Goal: Task Accomplishment & Management: Use online tool/utility

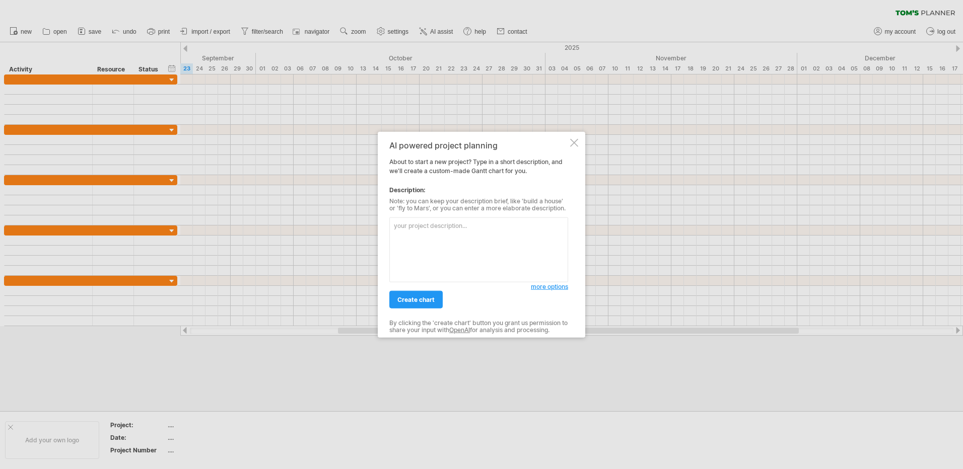
click at [463, 232] on textarea at bounding box center [478, 249] width 179 height 65
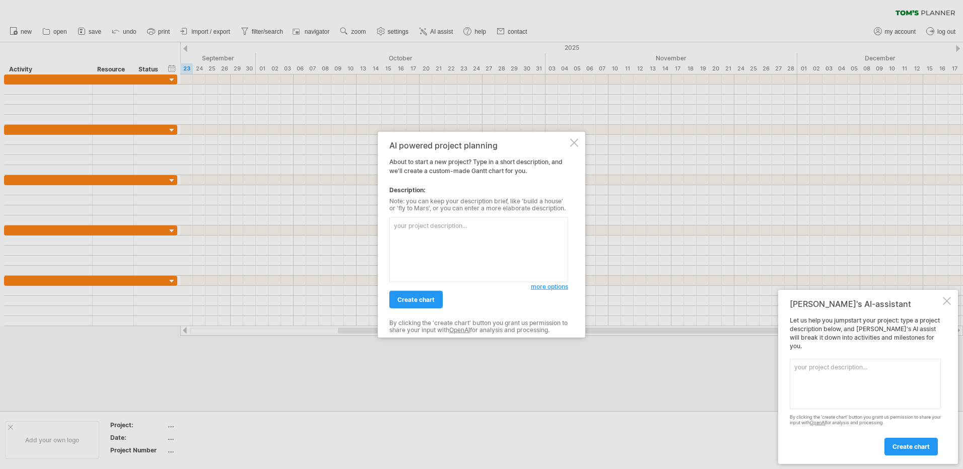
click at [406, 232] on textarea at bounding box center [478, 249] width 179 height 65
type textarea "p"
paste textarea "St Catharines Groundbreaking - Planning Checklist - [DATE] - 1pm - DATE TBC BAS…"
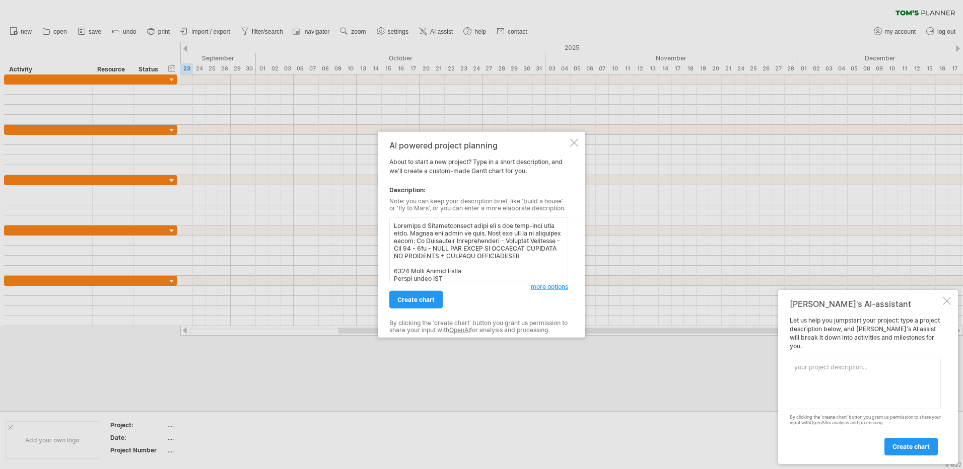
scroll to position [530, 0]
type textarea "Planning a Groundbreaking event for a new long-term care home. Assume one month…"
click at [409, 297] on span "create chart" at bounding box center [415, 300] width 37 height 8
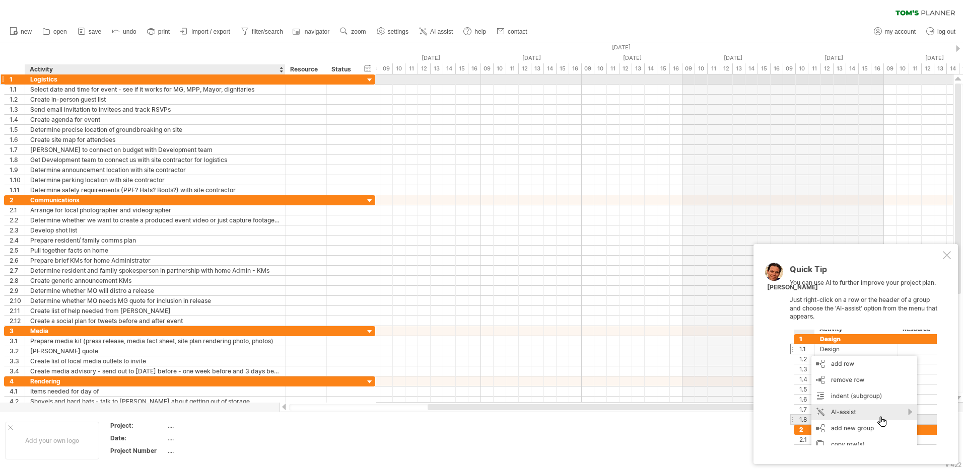
drag, startPoint x: 185, startPoint y: 80, endPoint x: 284, endPoint y: 79, distance: 98.7
click at [284, 79] on div at bounding box center [283, 80] width 5 height 10
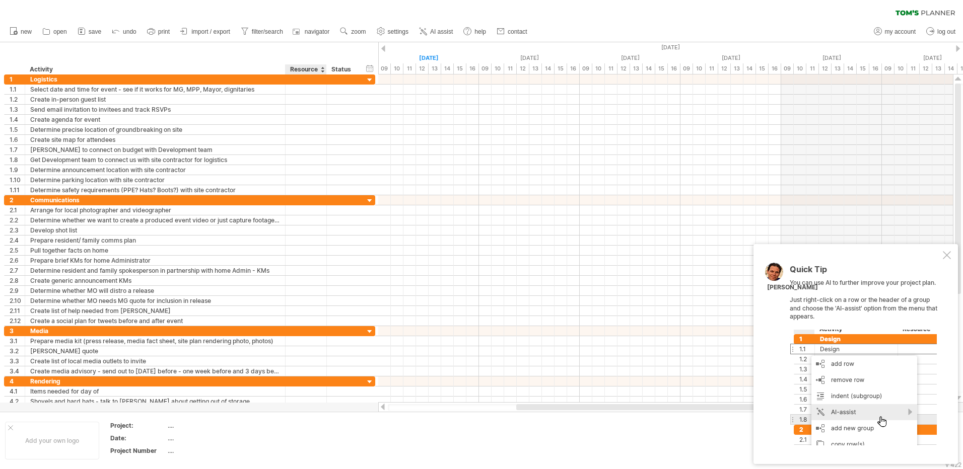
click at [301, 68] on div "Resource" at bounding box center [305, 69] width 31 height 10
click at [301, 68] on input "********" at bounding box center [305, 69] width 31 height 10
type input "****"
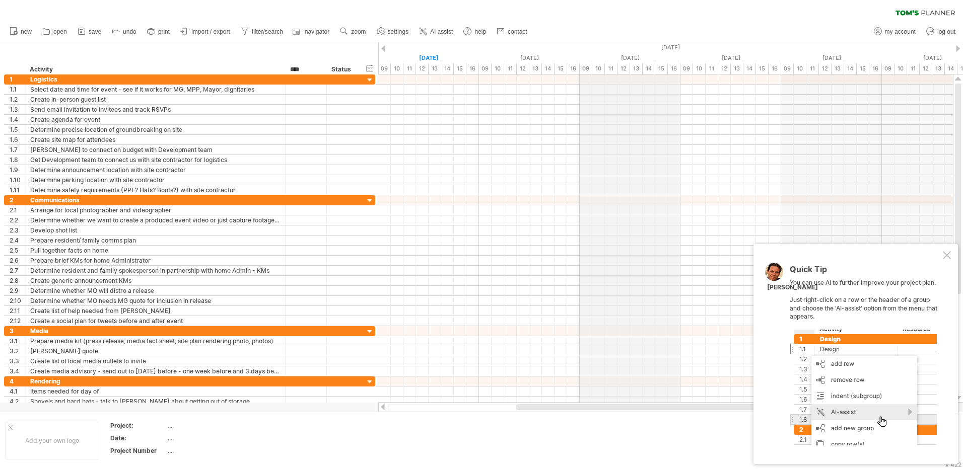
click at [670, 45] on div "[DATE]" at bounding box center [277, 47] width 1812 height 11
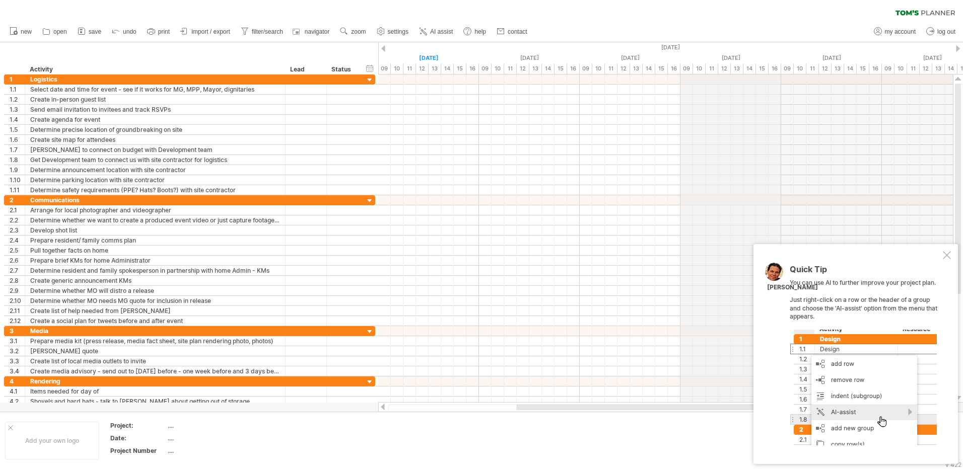
click at [691, 48] on div "[DATE]" at bounding box center [277, 47] width 1812 height 11
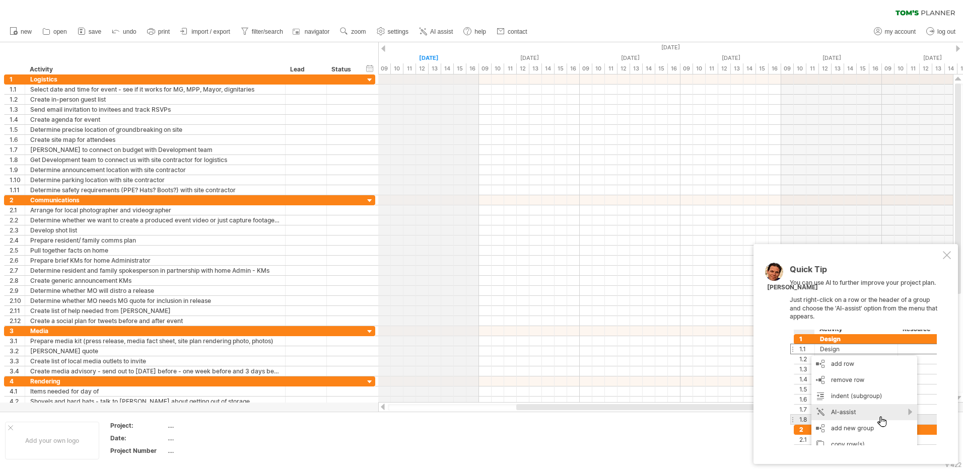
click at [435, 62] on div "[DATE]" at bounding box center [428, 58] width 101 height 11
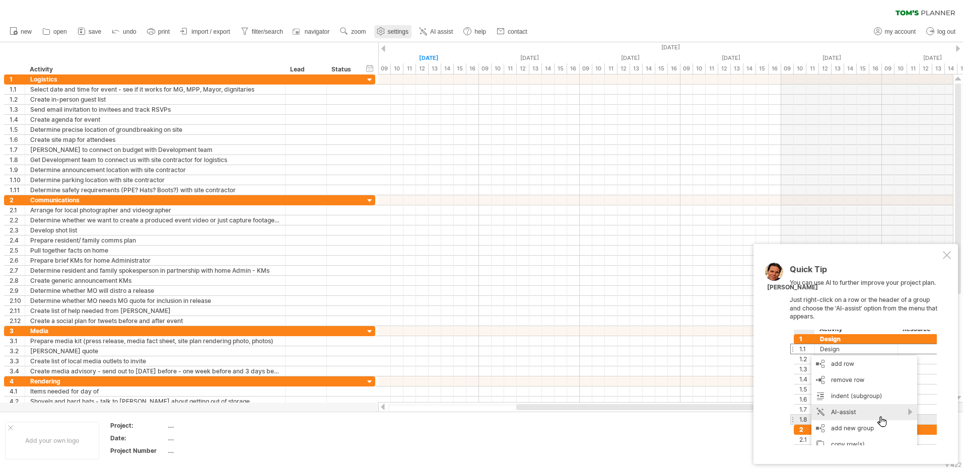
click at [398, 30] on span "settings" at bounding box center [398, 31] width 21 height 7
select select "*"
select select "**"
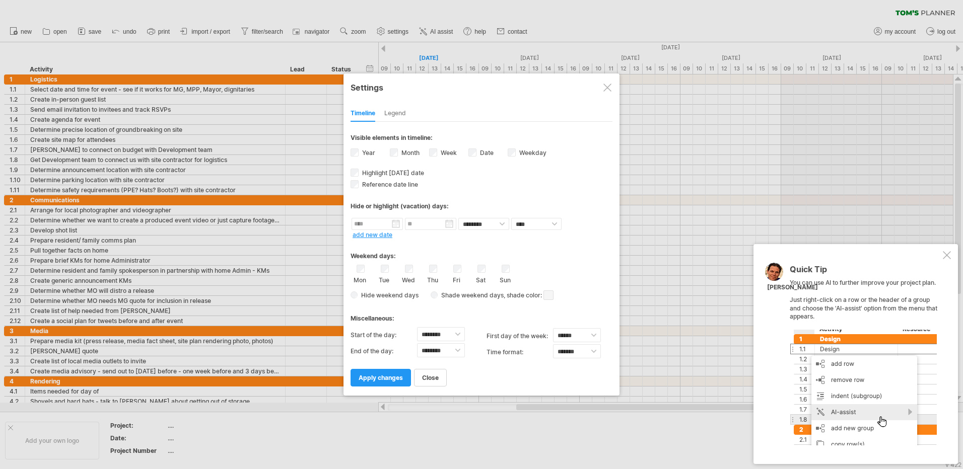
click at [393, 117] on div "Legend" at bounding box center [395, 114] width 22 height 16
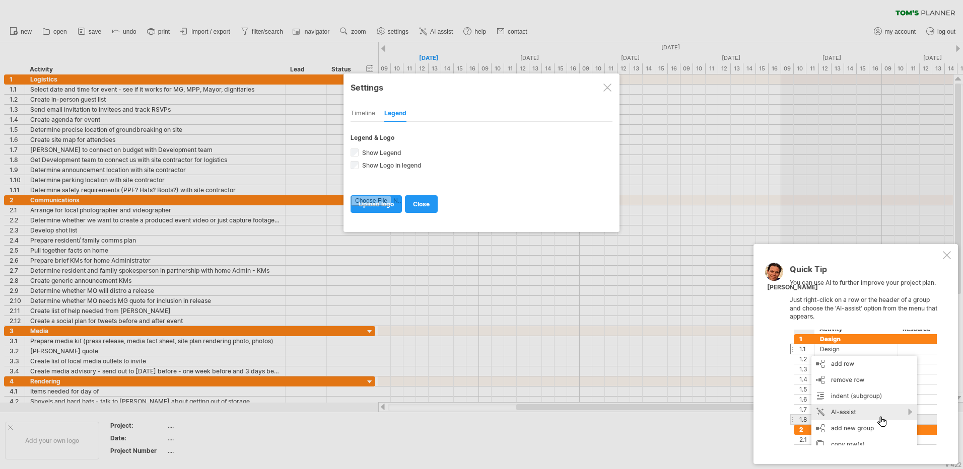
click at [364, 113] on div "Timeline" at bounding box center [362, 114] width 25 height 16
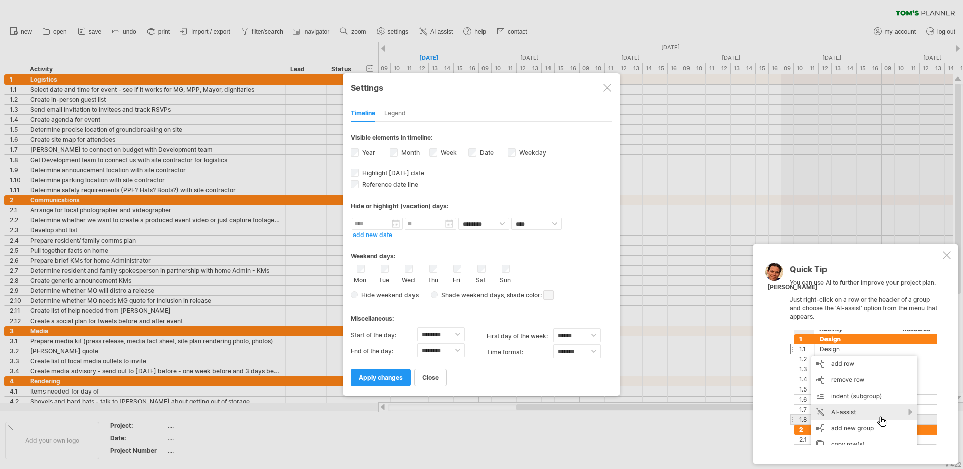
click at [608, 86] on div at bounding box center [607, 88] width 8 height 8
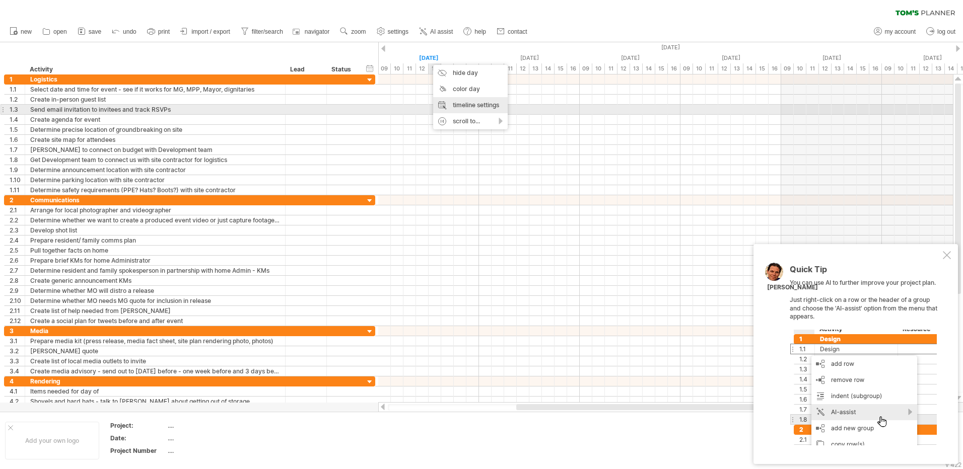
click at [449, 113] on div "timeline settings" at bounding box center [470, 105] width 75 height 16
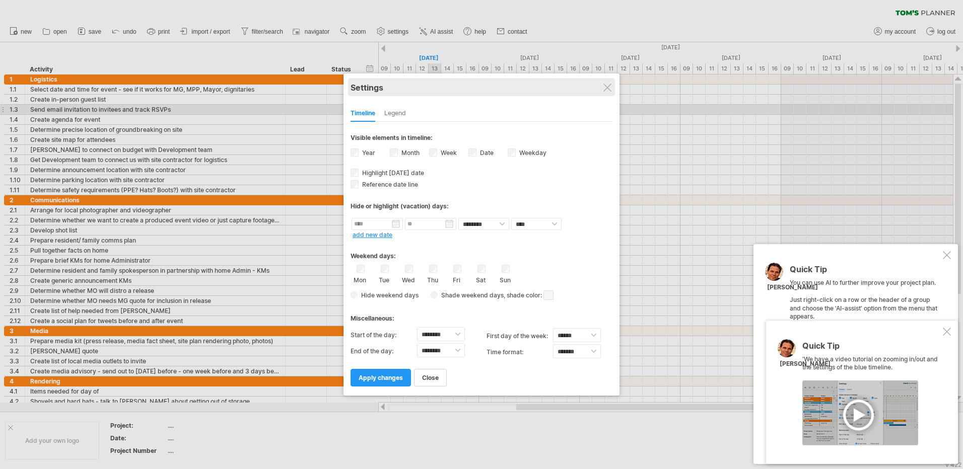
click at [600, 86] on div "Settings" at bounding box center [481, 87] width 262 height 18
click at [606, 87] on div at bounding box center [607, 88] width 8 height 8
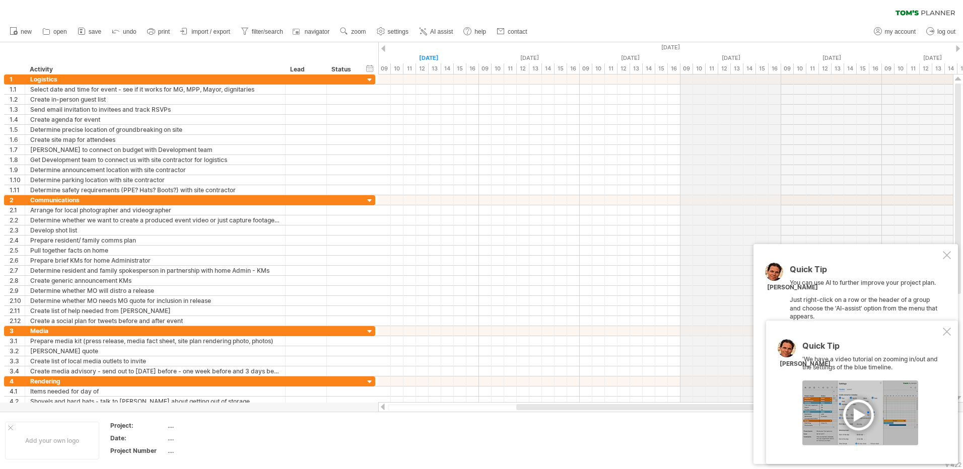
click at [692, 47] on div "[DATE]" at bounding box center [277, 47] width 1812 height 11
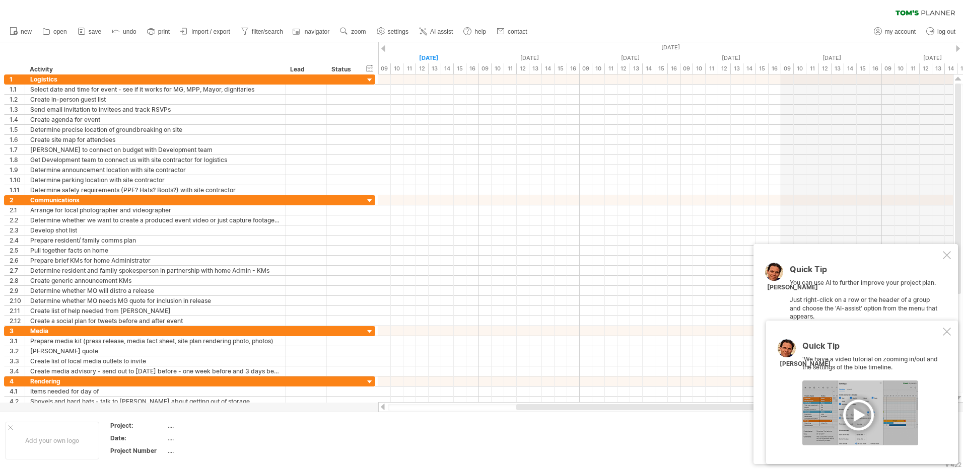
click at [959, 47] on div at bounding box center [958, 48] width 4 height 7
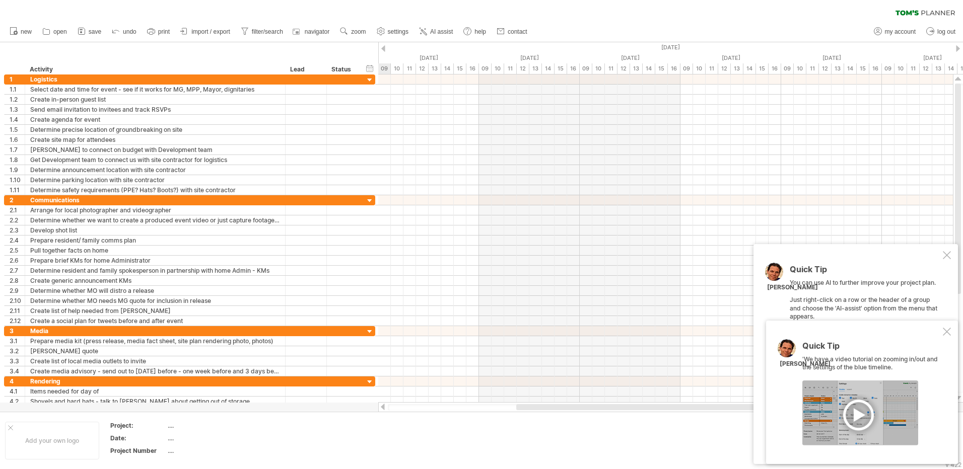
click at [959, 47] on div at bounding box center [958, 48] width 4 height 7
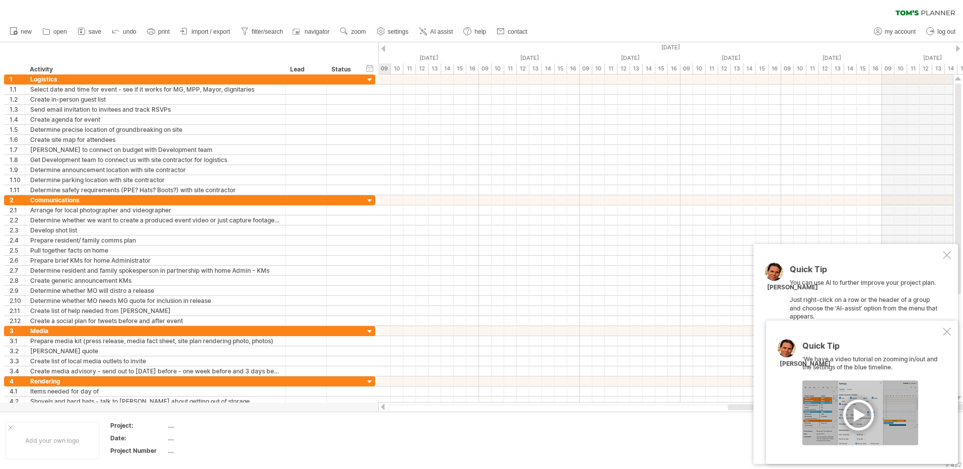
click at [959, 47] on div at bounding box center [958, 48] width 4 height 7
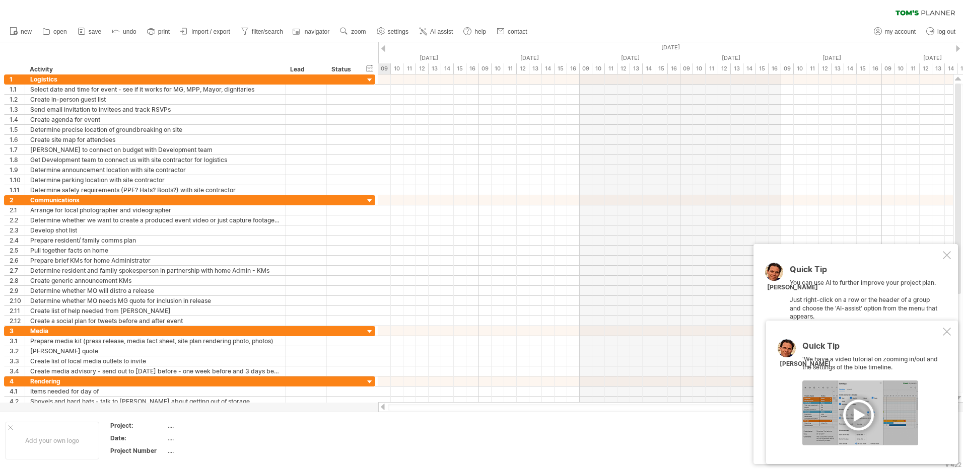
click at [959, 47] on div at bounding box center [958, 48] width 4 height 7
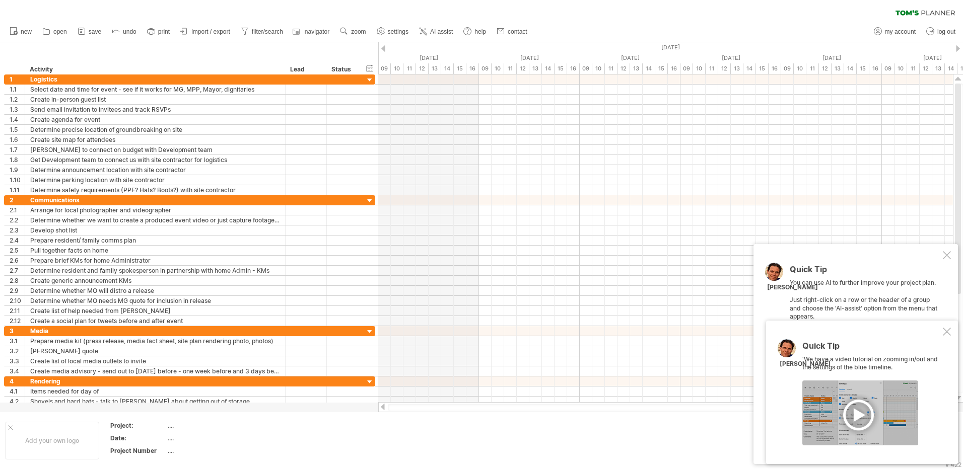
click at [384, 50] on div at bounding box center [383, 48] width 4 height 7
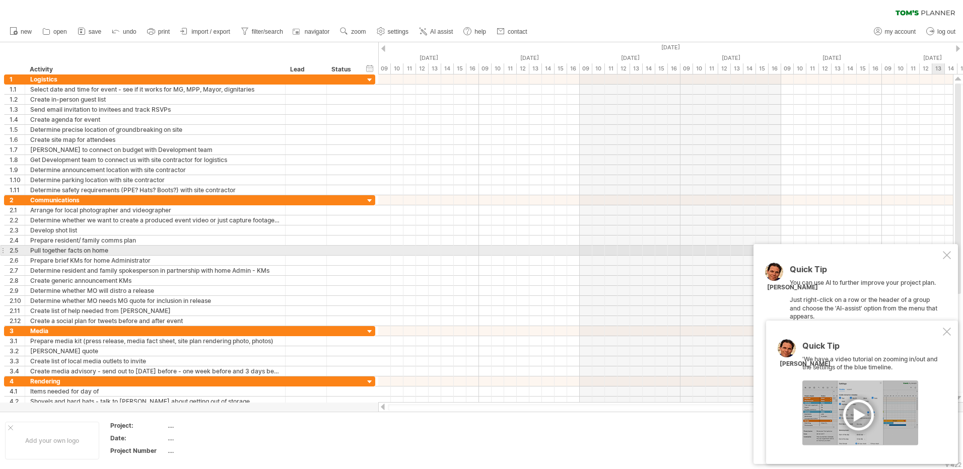
click at [944, 255] on div at bounding box center [946, 255] width 8 height 8
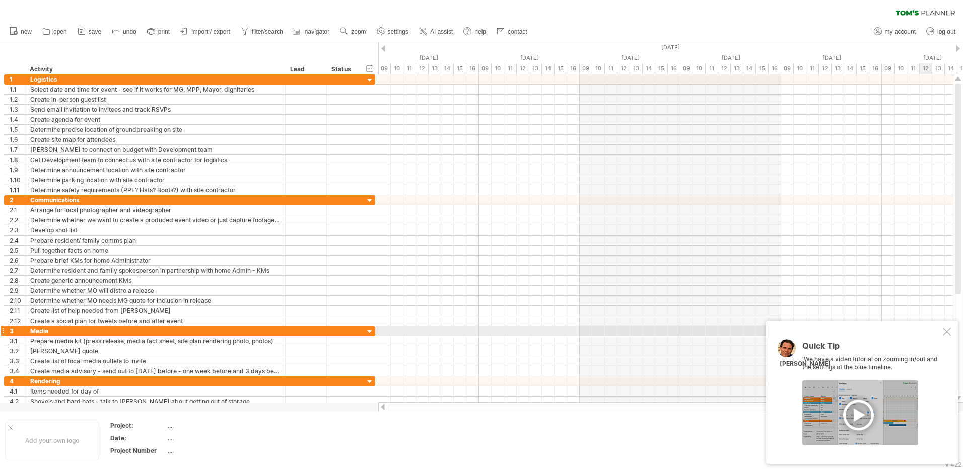
click at [946, 332] on div at bounding box center [946, 332] width 8 height 8
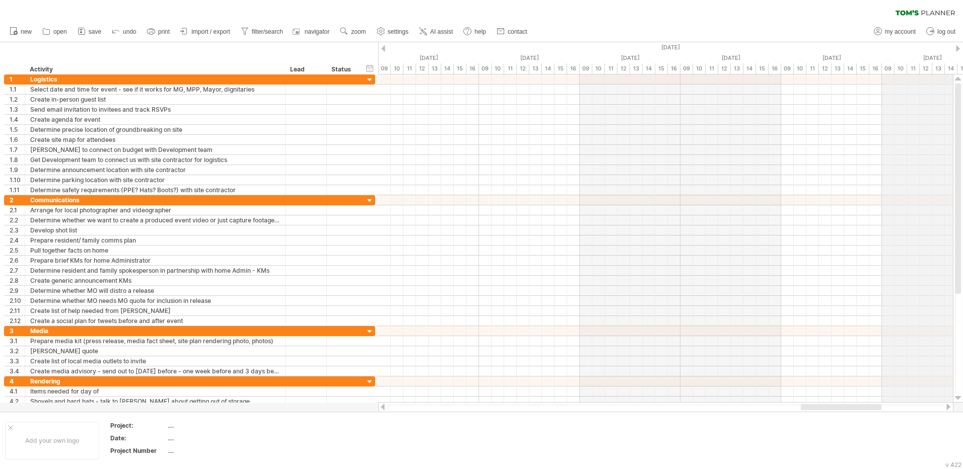
click at [955, 46] on div "[DATE]" at bounding box center [327, 47] width 1913 height 11
click at [955, 47] on div "[DATE]" at bounding box center [327, 47] width 1913 height 11
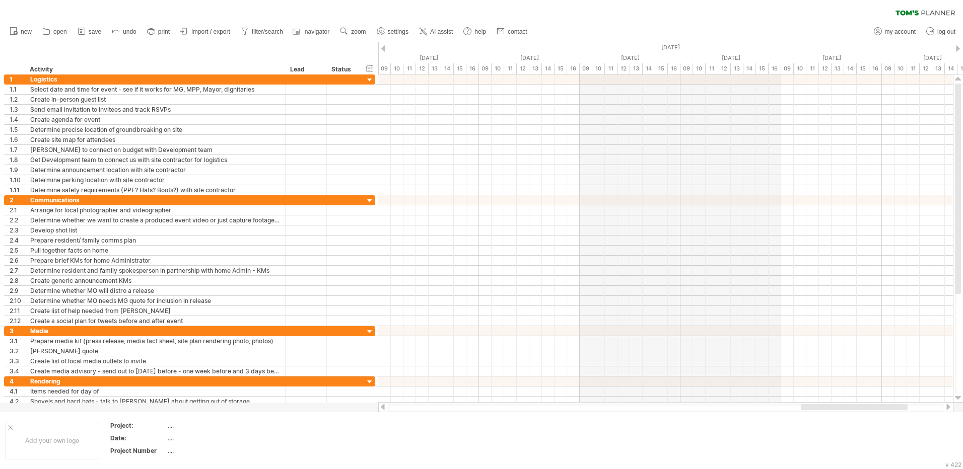
click at [959, 47] on div at bounding box center [958, 48] width 4 height 7
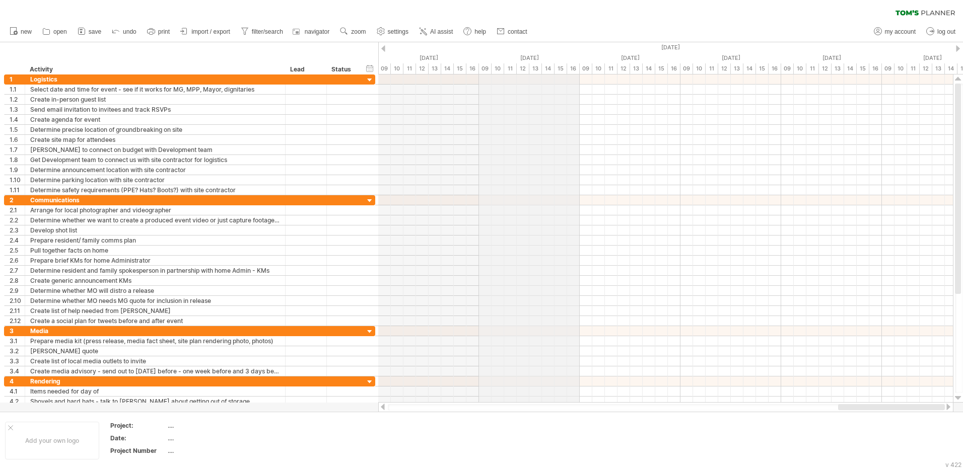
click at [536, 54] on div "[DATE]" at bounding box center [529, 58] width 101 height 11
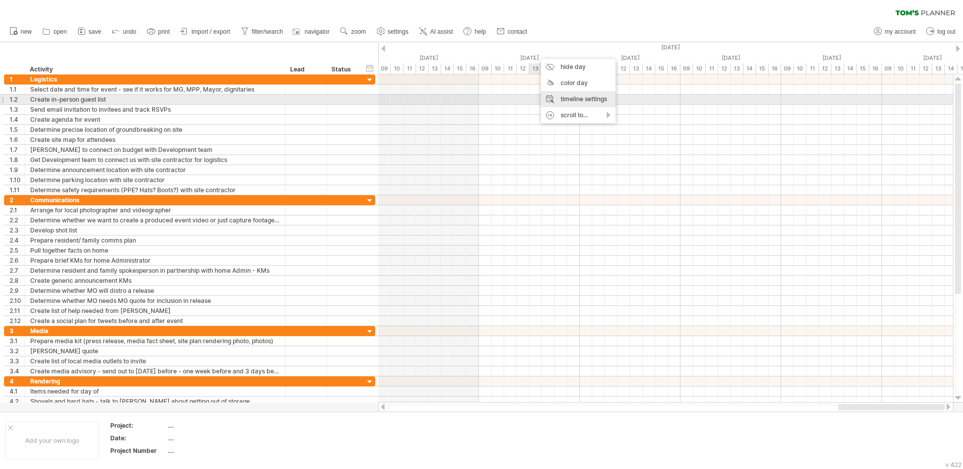
click at [580, 101] on div "timeline settings" at bounding box center [578, 99] width 75 height 16
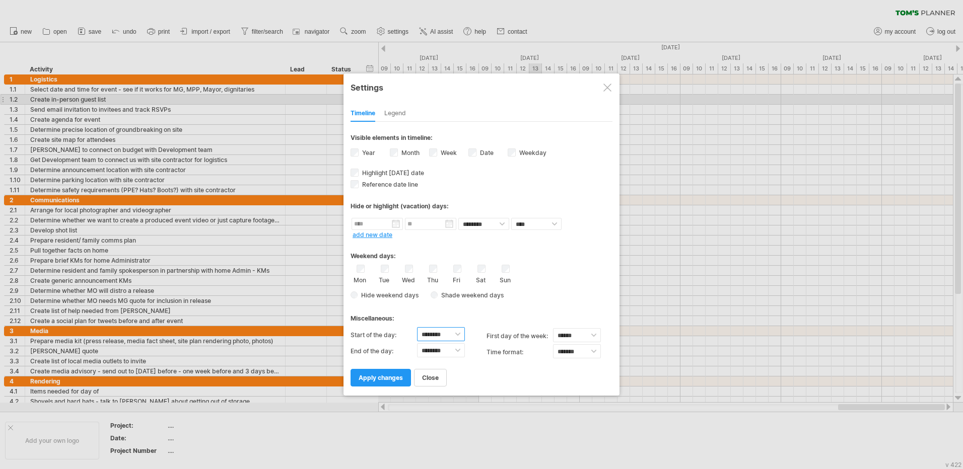
click at [456, 332] on select "******** ******** ******** ******** ******** ******** ******** ******** *******…" at bounding box center [441, 334] width 48 height 14
select select "*"
click at [417, 327] on select "******** ******** ******** ******** ******** ******** ******** ******** *******…" at bounding box center [441, 334] width 48 height 14
click at [459, 349] on select "******** ******** ******** ******** ******** ******** ******** ******** *******…" at bounding box center [441, 350] width 48 height 14
click at [417, 343] on select "******** ******** ******** ******** ******** ******** ******** ******** *******…" at bounding box center [441, 350] width 48 height 14
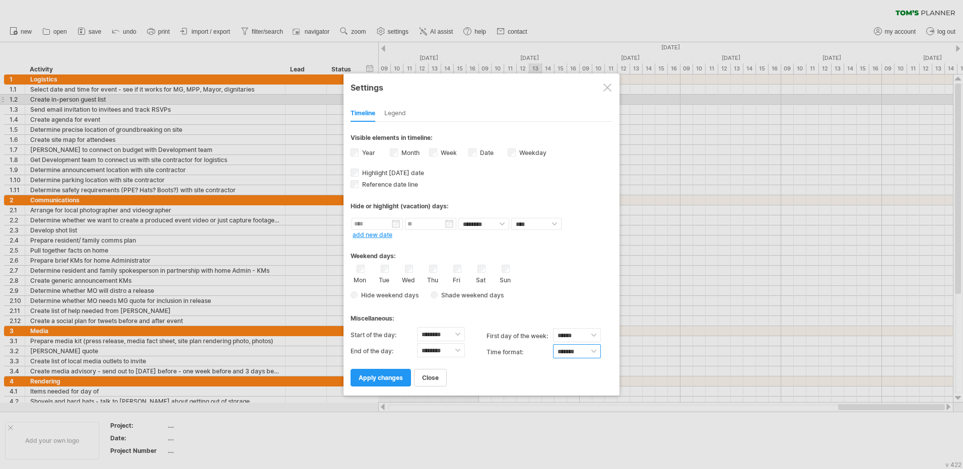
click at [593, 353] on select "******* *******" at bounding box center [577, 351] width 48 height 14
select select "******"
click at [553, 344] on select "******* *******" at bounding box center [577, 351] width 48 height 14
click at [371, 380] on span "apply changes" at bounding box center [380, 378] width 44 height 8
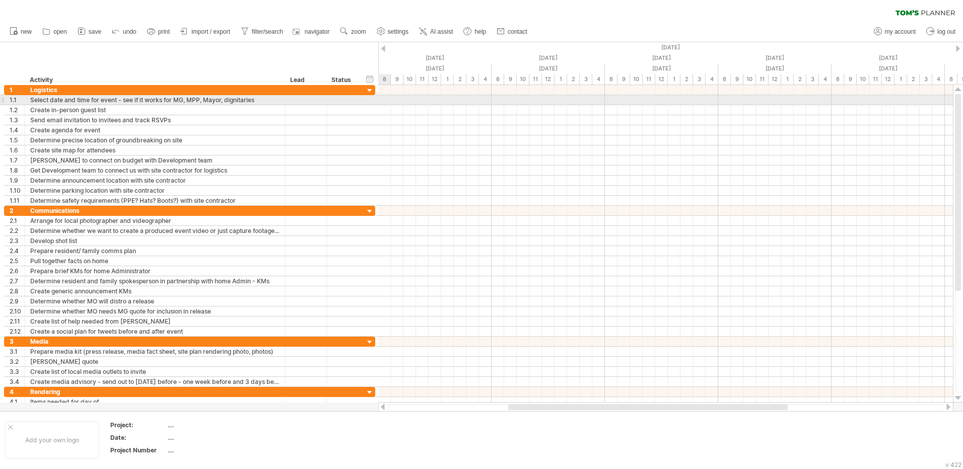
click at [386, 103] on div at bounding box center [665, 100] width 574 height 10
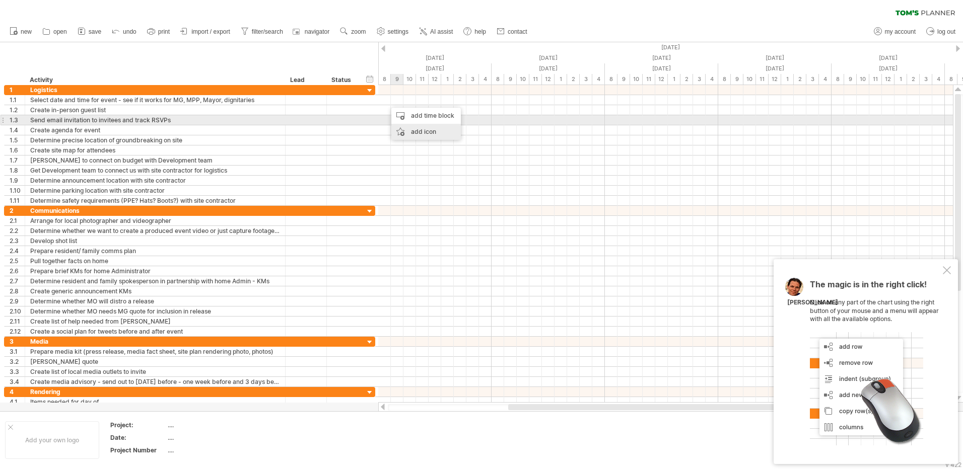
click at [404, 125] on div "add icon" at bounding box center [425, 132] width 69 height 16
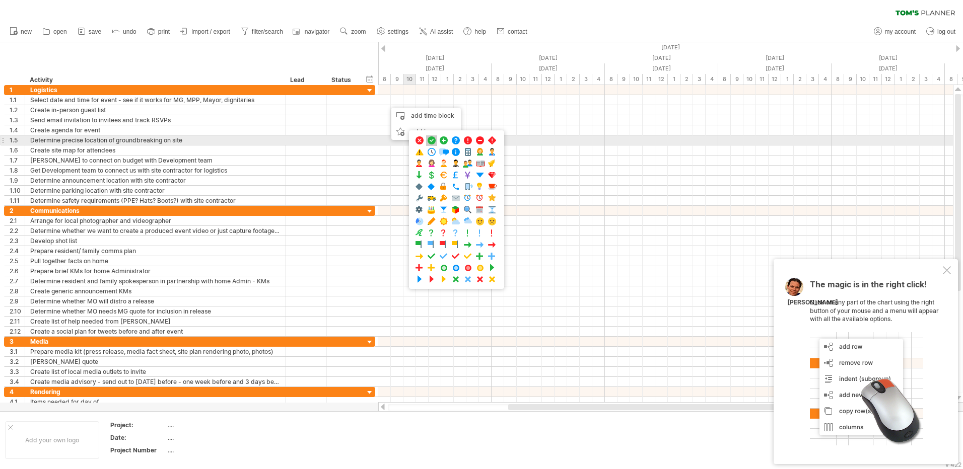
click at [432, 139] on span at bounding box center [431, 141] width 10 height 10
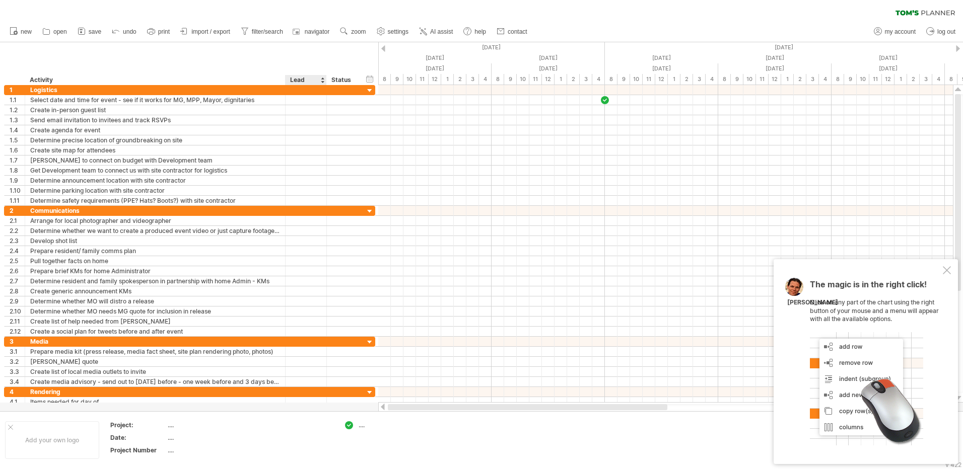
drag, startPoint x: 567, startPoint y: 407, endPoint x: 321, endPoint y: 406, distance: 246.2
click at [321, 406] on div "Trying to reach [DOMAIN_NAME] Connected again... 0% clear filter new 1" at bounding box center [481, 234] width 963 height 469
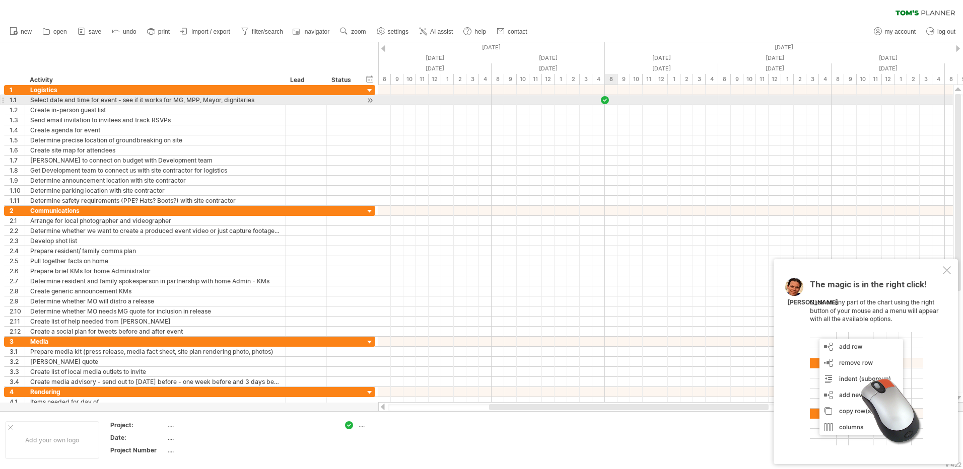
click at [607, 100] on div at bounding box center [605, 100] width 10 height 10
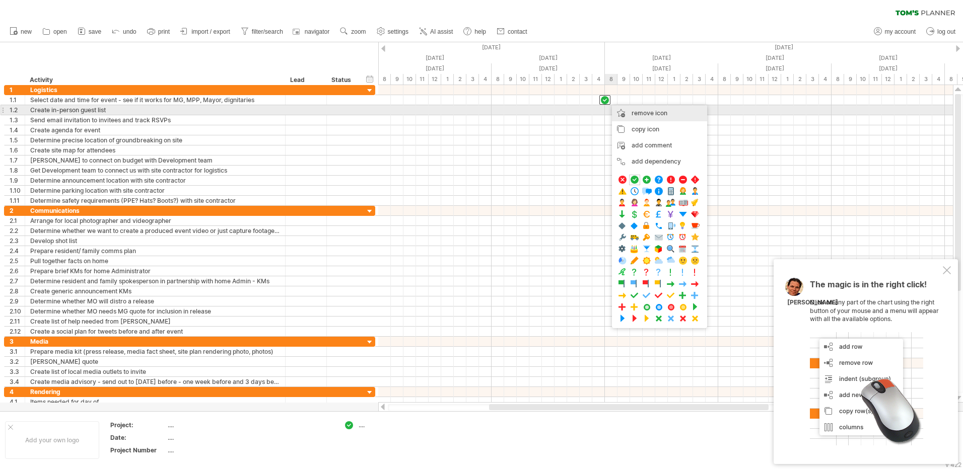
click at [640, 107] on div "remove icon remove selected items" at bounding box center [659, 113] width 95 height 16
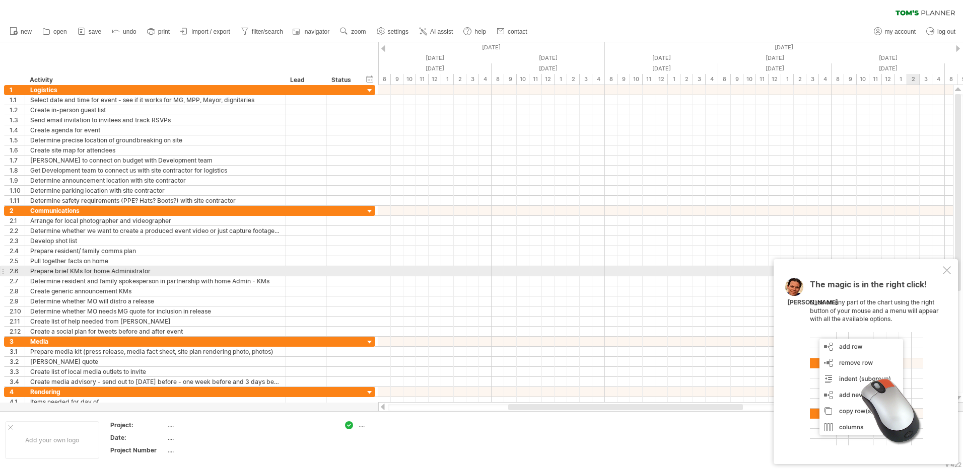
click at [941, 272] on div "The magic is in the right click! Click on any part of the chart using the right…" at bounding box center [865, 361] width 184 height 205
click at [946, 272] on div at bounding box center [946, 270] width 8 height 8
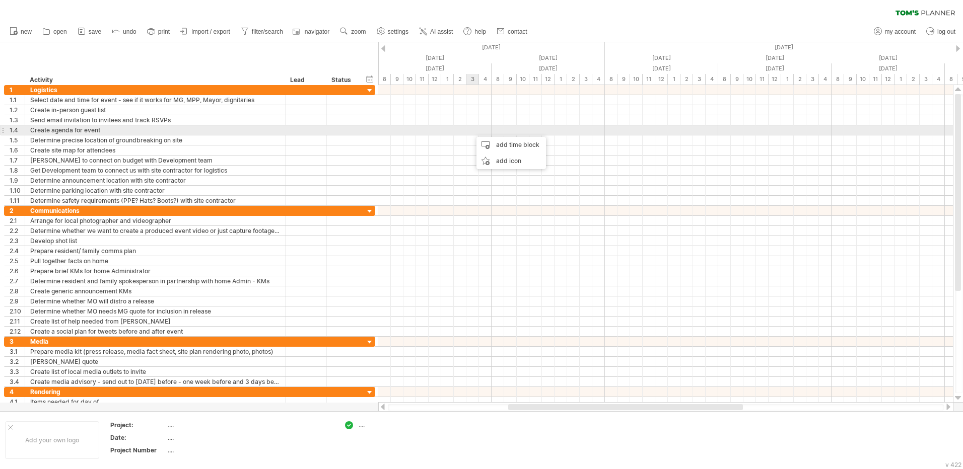
click at [471, 132] on div at bounding box center [665, 130] width 574 height 10
click at [434, 131] on div at bounding box center [665, 130] width 574 height 10
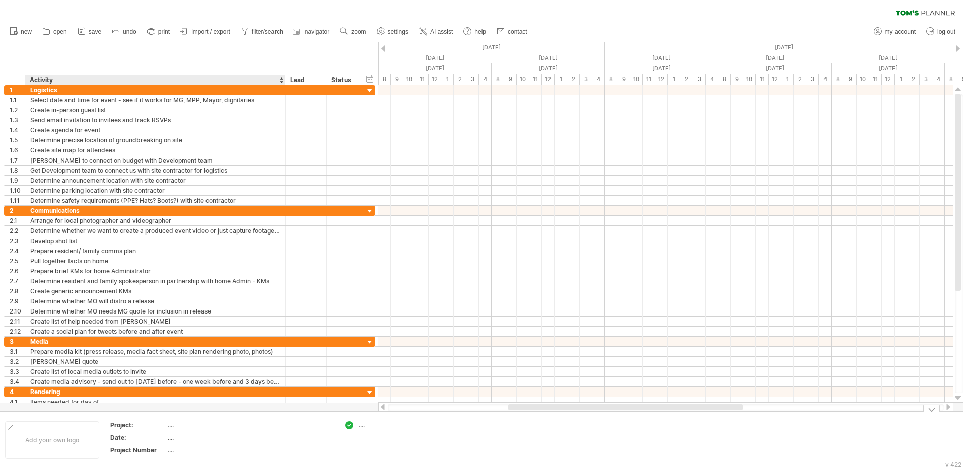
click at [166, 430] on th "Project:" at bounding box center [138, 427] width 56 height 12
click at [166, 430] on th "********" at bounding box center [138, 427] width 56 height 12
click at [361, 425] on div "...." at bounding box center [385, 425] width 55 height 9
click at [174, 429] on div "...." at bounding box center [210, 425] width 85 height 9
type input "**********"
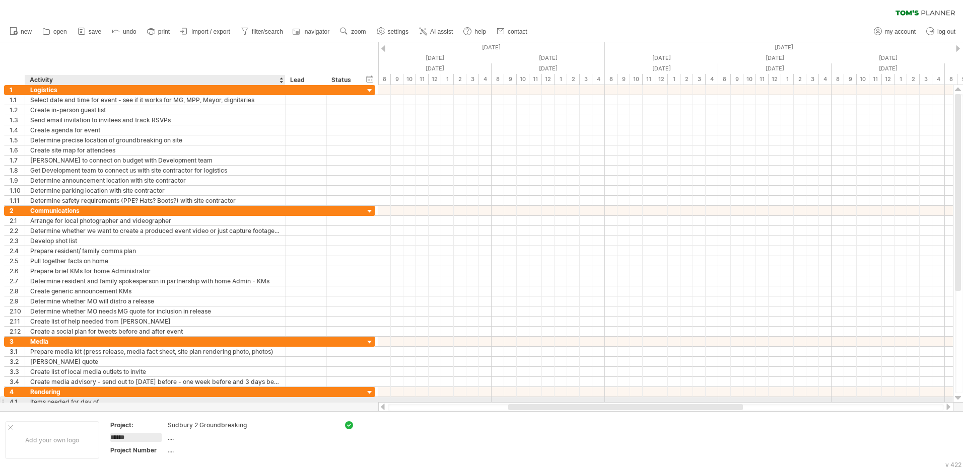
type input "*****"
type input "*"
type input "**********"
type input "*"
type input "***"
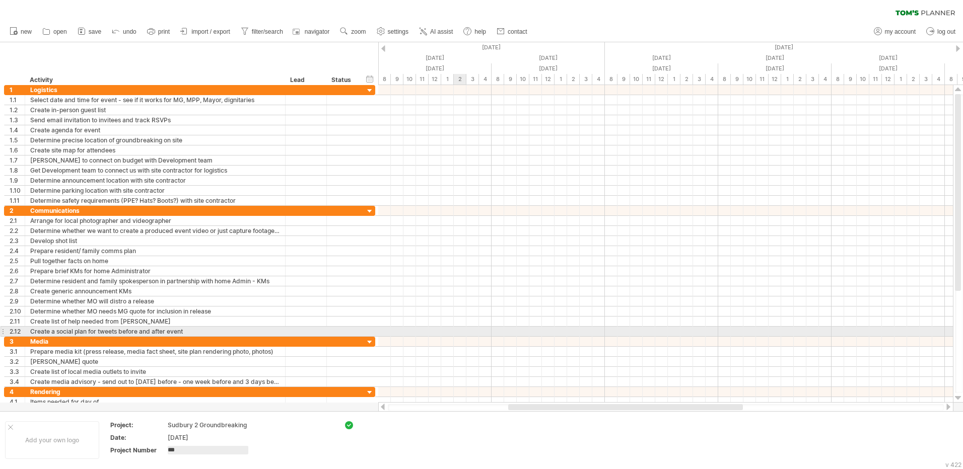
click at [464, 329] on div at bounding box center [665, 332] width 574 height 10
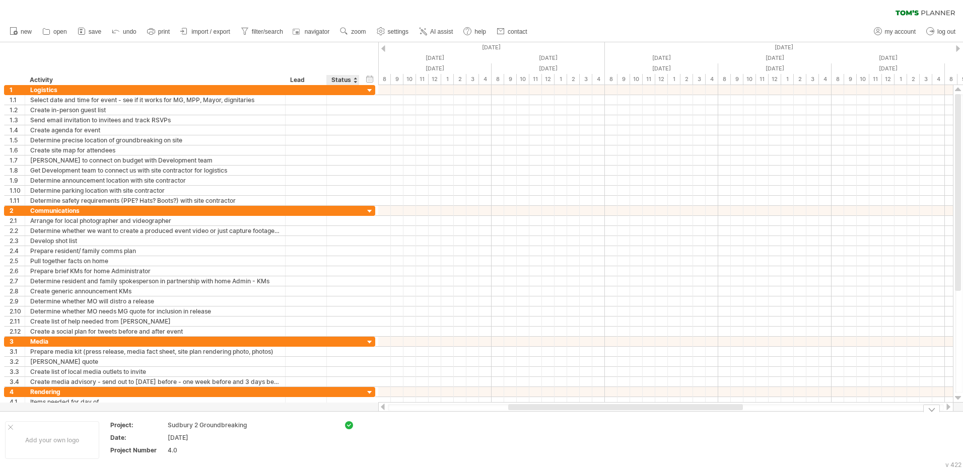
click at [346, 429] on div "Trying to reach [DOMAIN_NAME] Connected again... 0% clear filter new 1" at bounding box center [481, 234] width 963 height 469
click at [372, 429] on span "remove icon" at bounding box center [389, 429] width 36 height 8
click at [10, 426] on div at bounding box center [10, 427] width 5 height 5
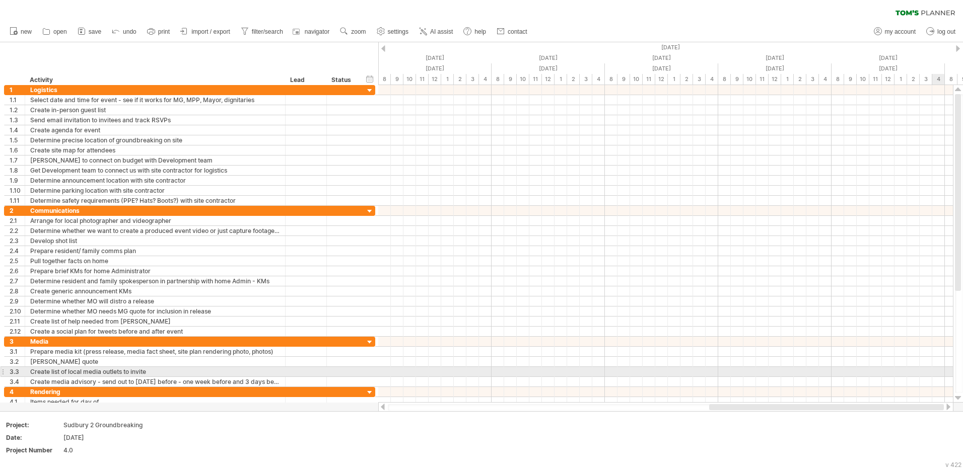
drag, startPoint x: 548, startPoint y: 409, endPoint x: 964, endPoint y: 377, distance: 417.6
click at [962, 377] on html "progress(100%) Trying to reach [DOMAIN_NAME] Connected again... 0% clear filter…" at bounding box center [481, 235] width 963 height 471
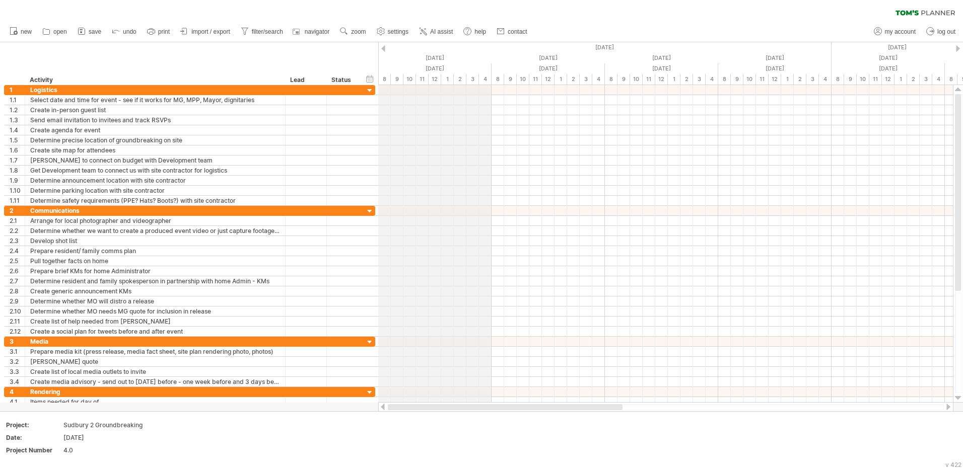
click at [380, 80] on div "8" at bounding box center [384, 79] width 13 height 11
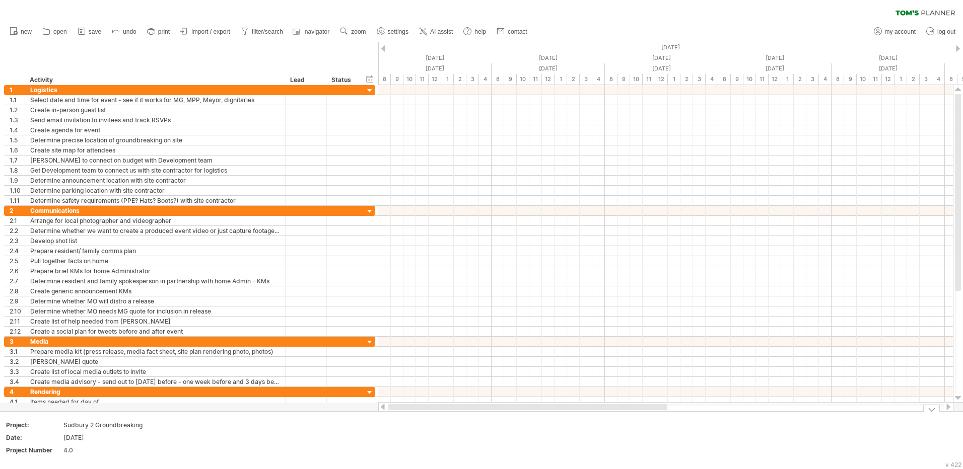
drag, startPoint x: 571, startPoint y: 408, endPoint x: 407, endPoint y: 413, distance: 163.7
click at [407, 413] on div "Trying to reach [DOMAIN_NAME] Connected again... 0% clear filter new 1" at bounding box center [481, 234] width 963 height 469
click at [478, 33] on span "help" at bounding box center [480, 31] width 12 height 7
